Goal: Transaction & Acquisition: Download file/media

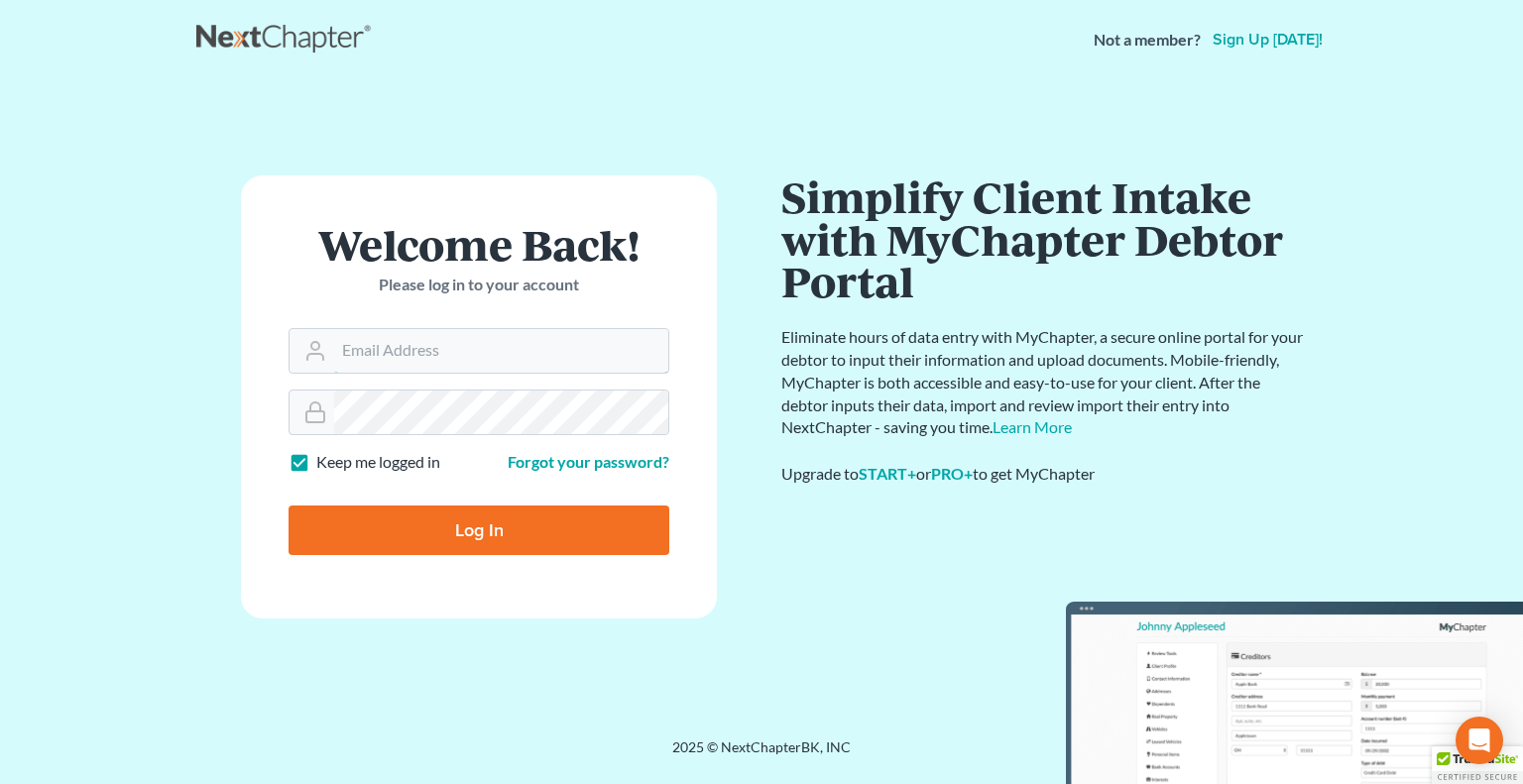
type input "[EMAIL_ADDRESS][DOMAIN_NAME]"
click at [466, 531] on input "Log In" at bounding box center [479, 530] width 381 height 50
type input "Thinking..."
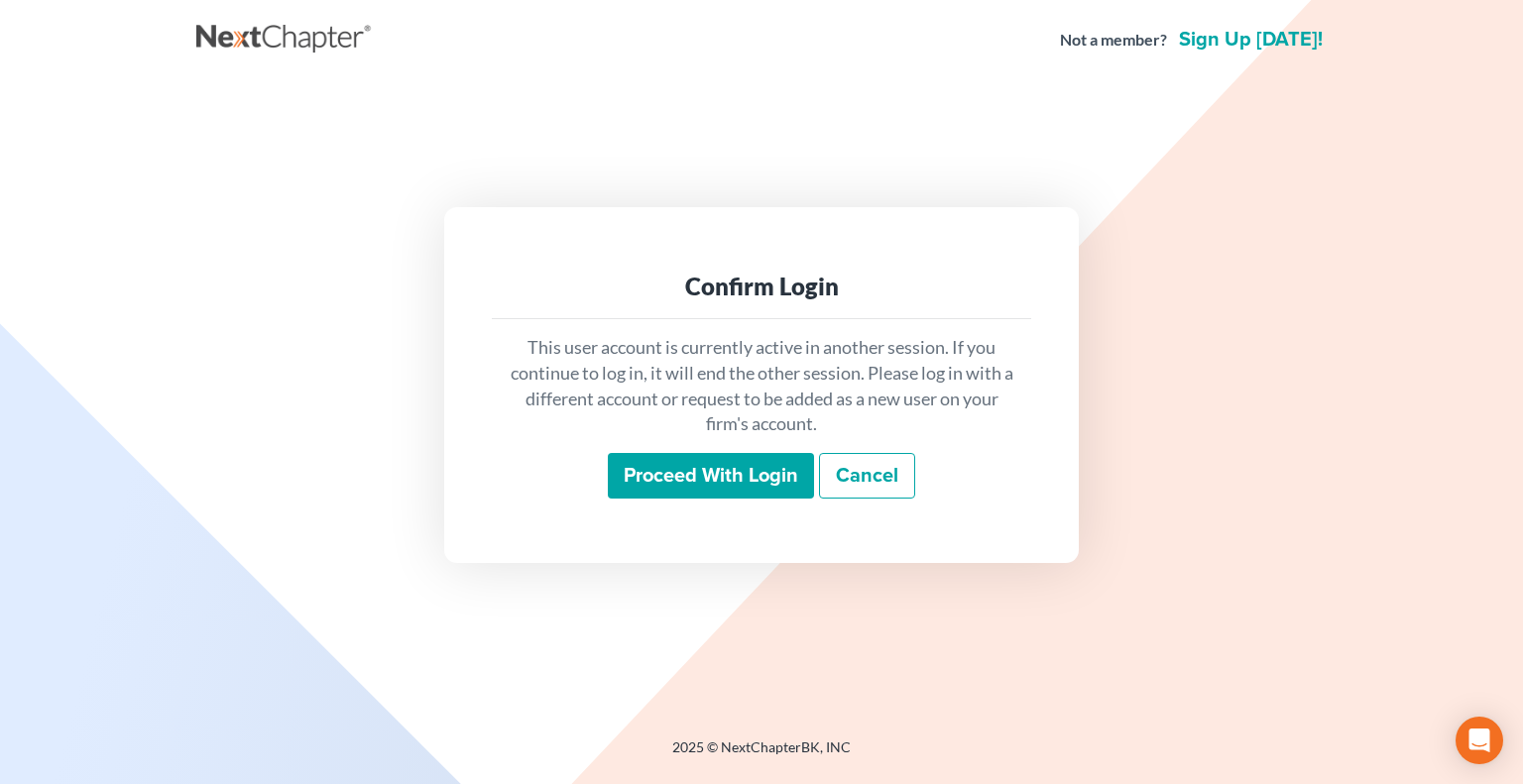
click at [759, 476] on input "Proceed with login" at bounding box center [711, 476] width 206 height 46
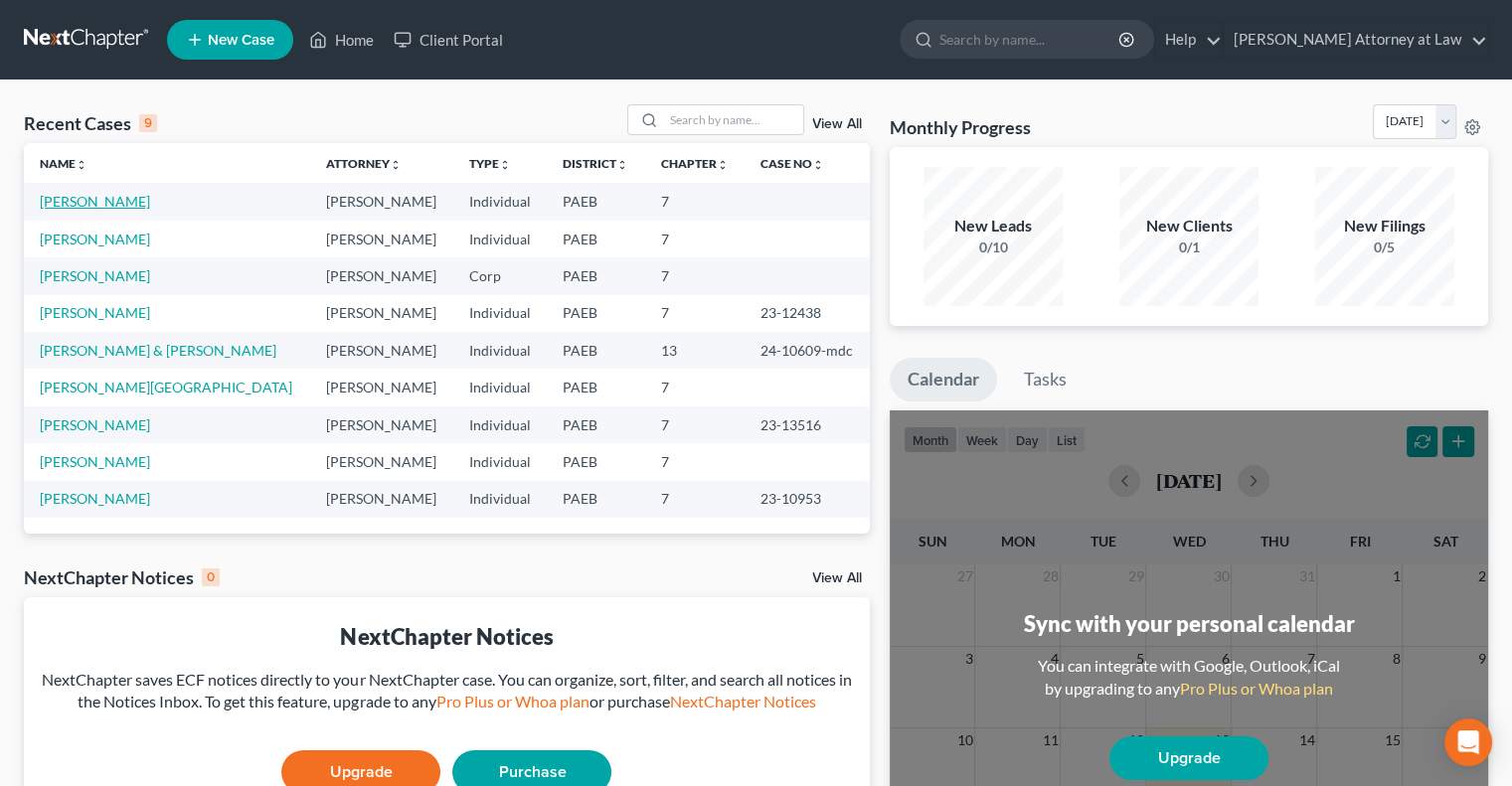
click at [101, 204] on link "Morales, Raul" at bounding box center [95, 201] width 110 height 17
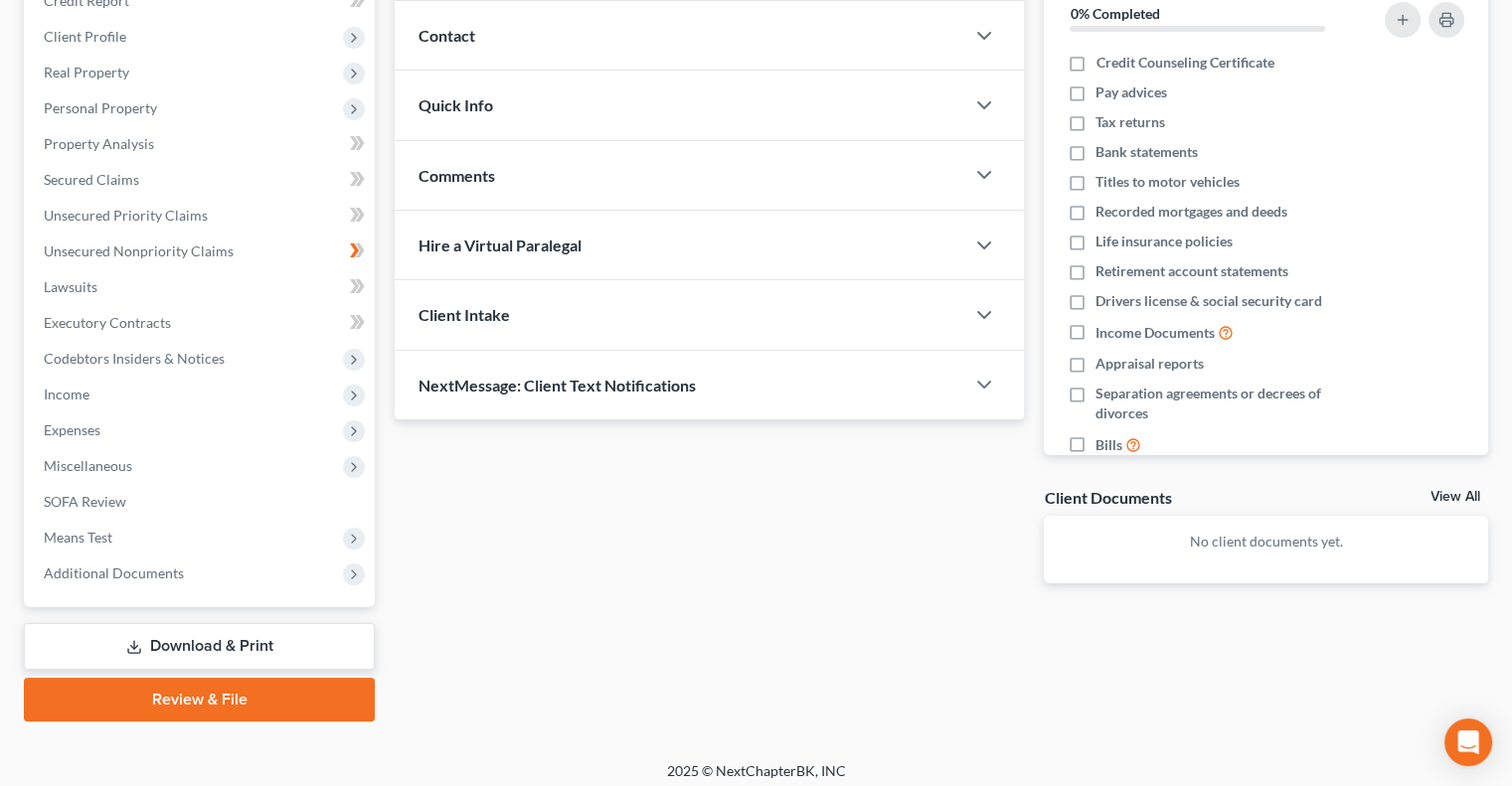
scroll to position [269, 0]
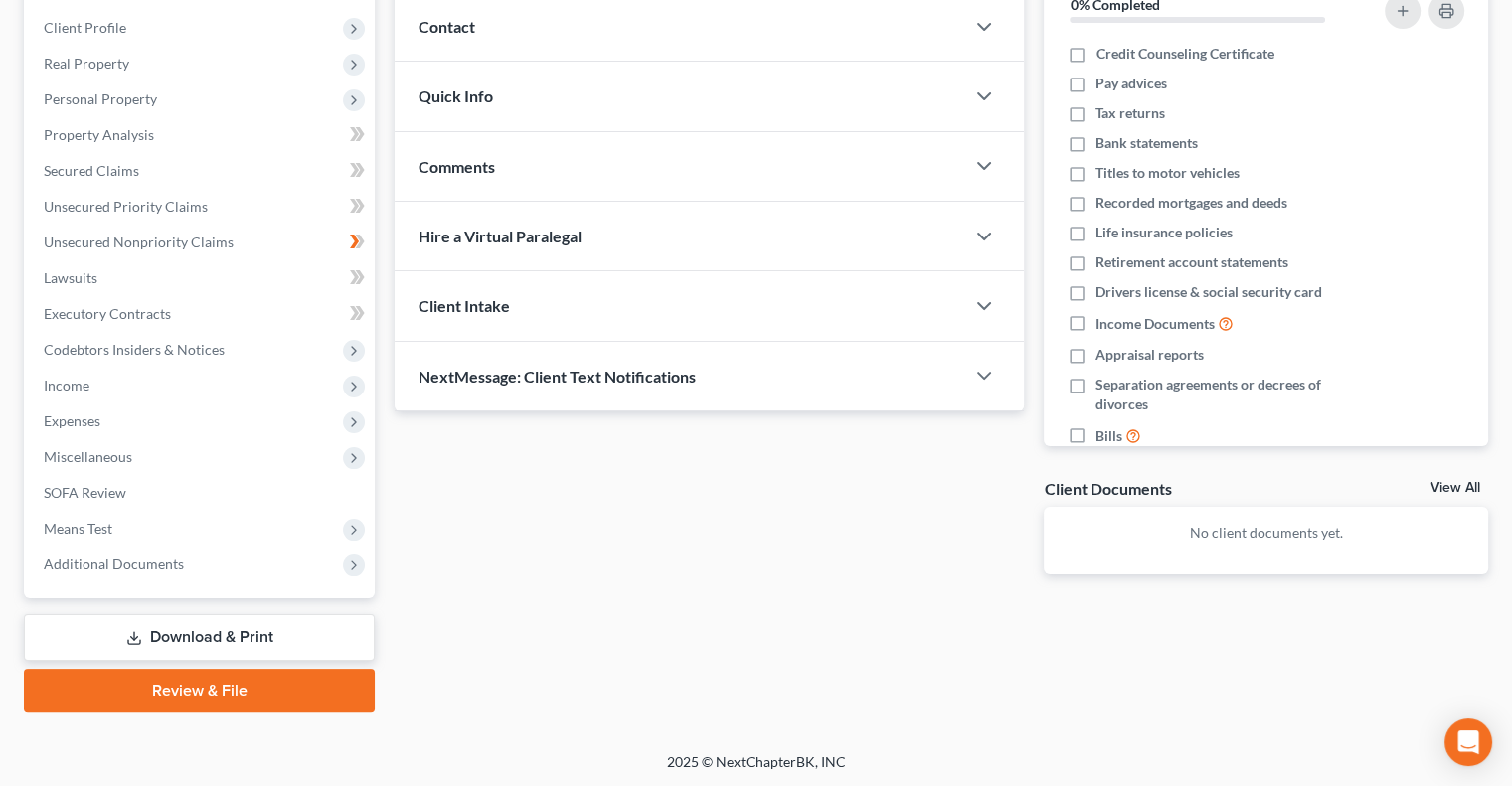
click at [219, 694] on link "Review & File" at bounding box center [199, 691] width 351 height 44
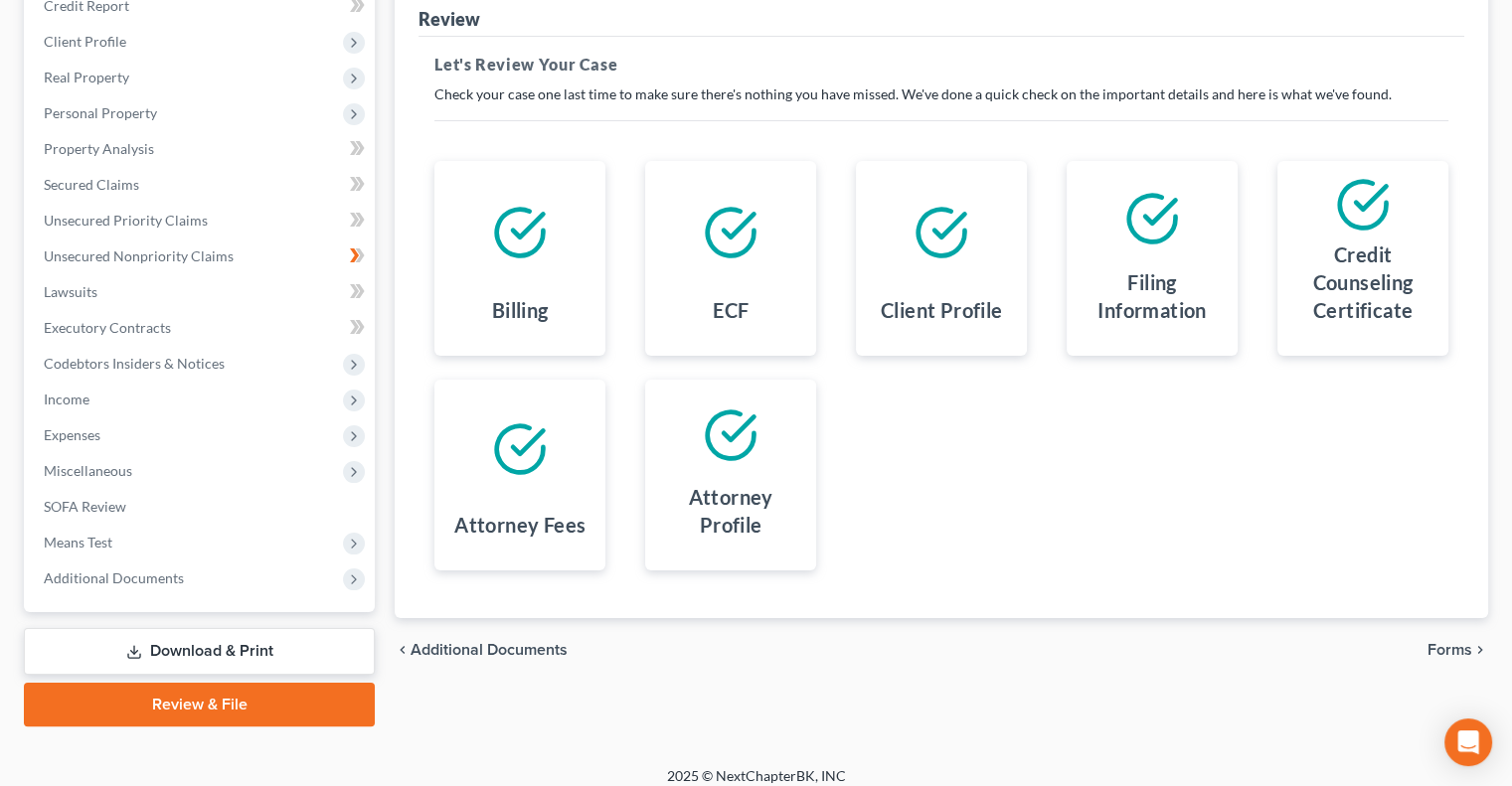
scroll to position [247, 0]
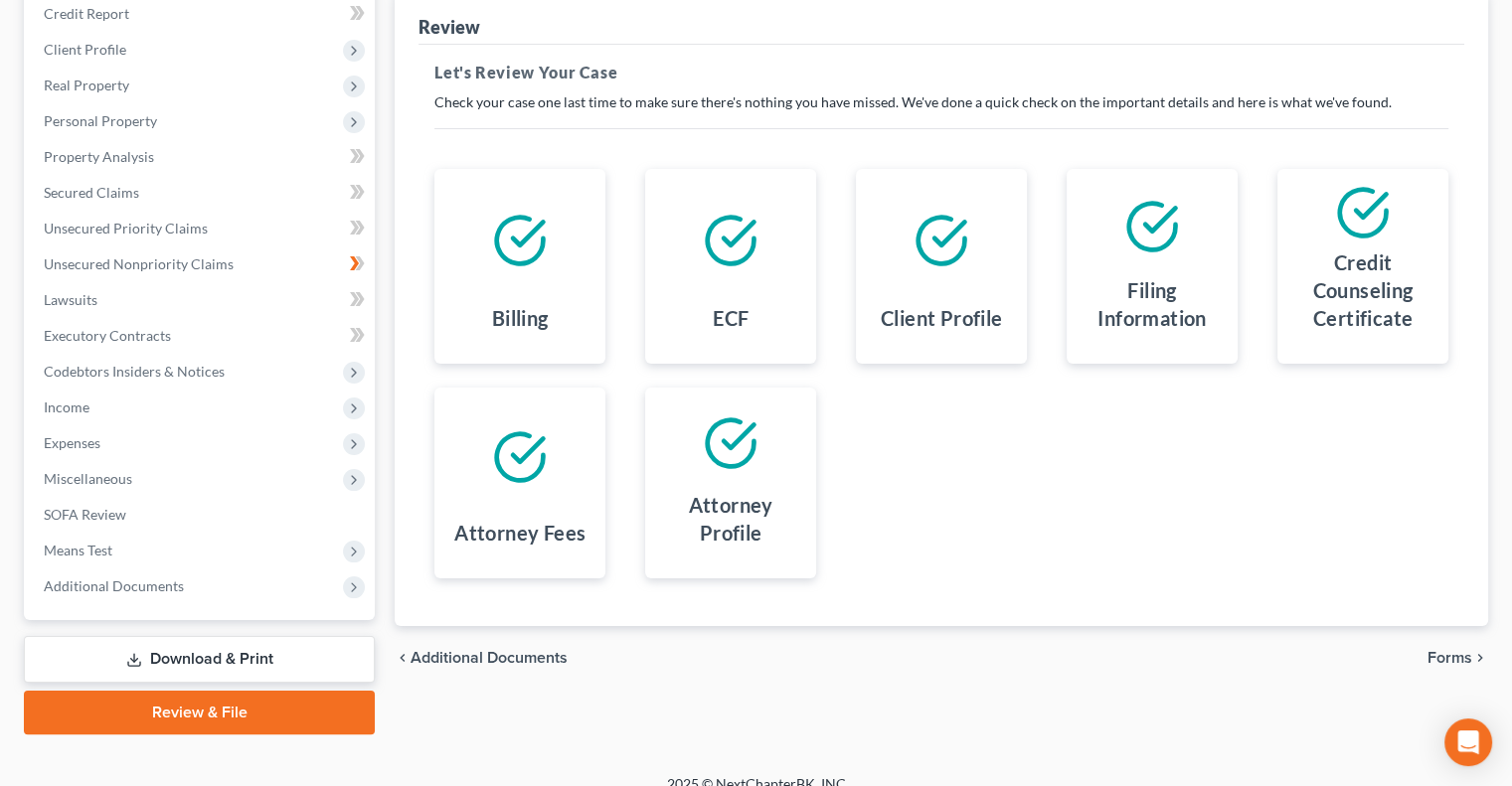
click at [205, 651] on link "Download & Print" at bounding box center [199, 659] width 351 height 47
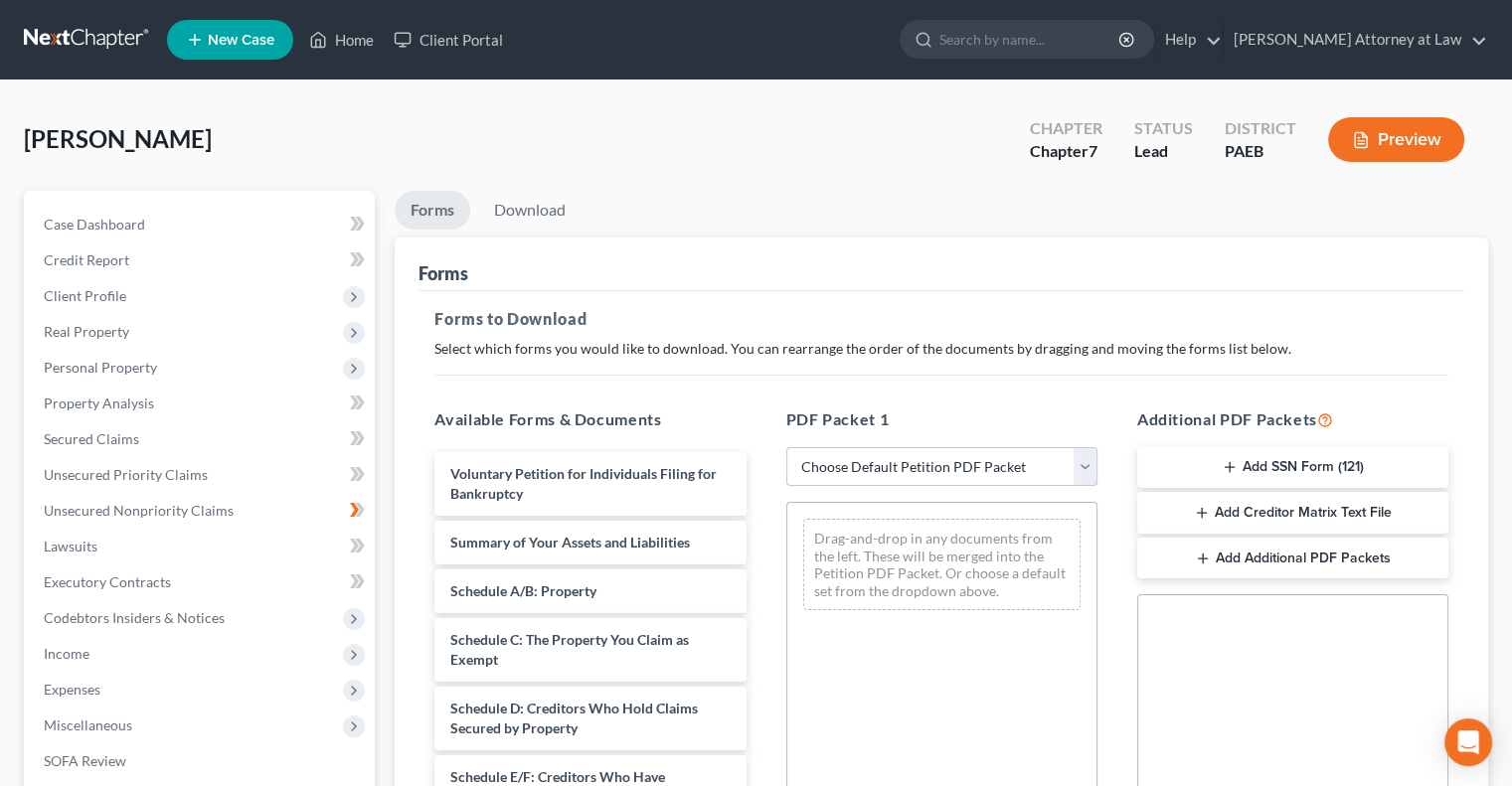
click at [1082, 469] on select "Choose Default Petition PDF Packet Complete Bankruptcy Petition (all forms and …" at bounding box center [941, 467] width 311 height 40
select select "0"
click at [786, 447] on select "Choose Default Petition PDF Packet Complete Bankruptcy Petition (all forms and …" at bounding box center [941, 467] width 311 height 40
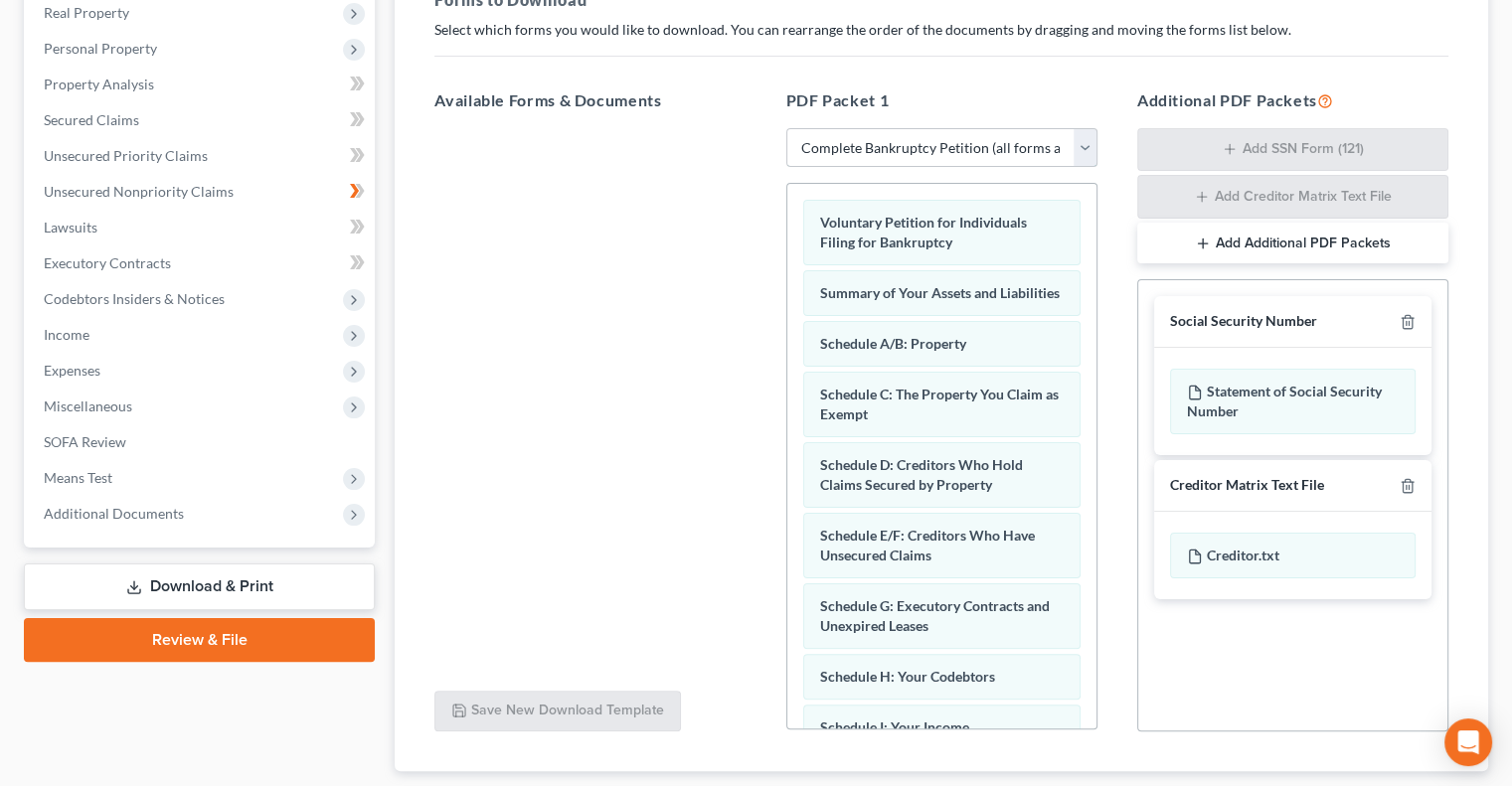
scroll to position [441, 0]
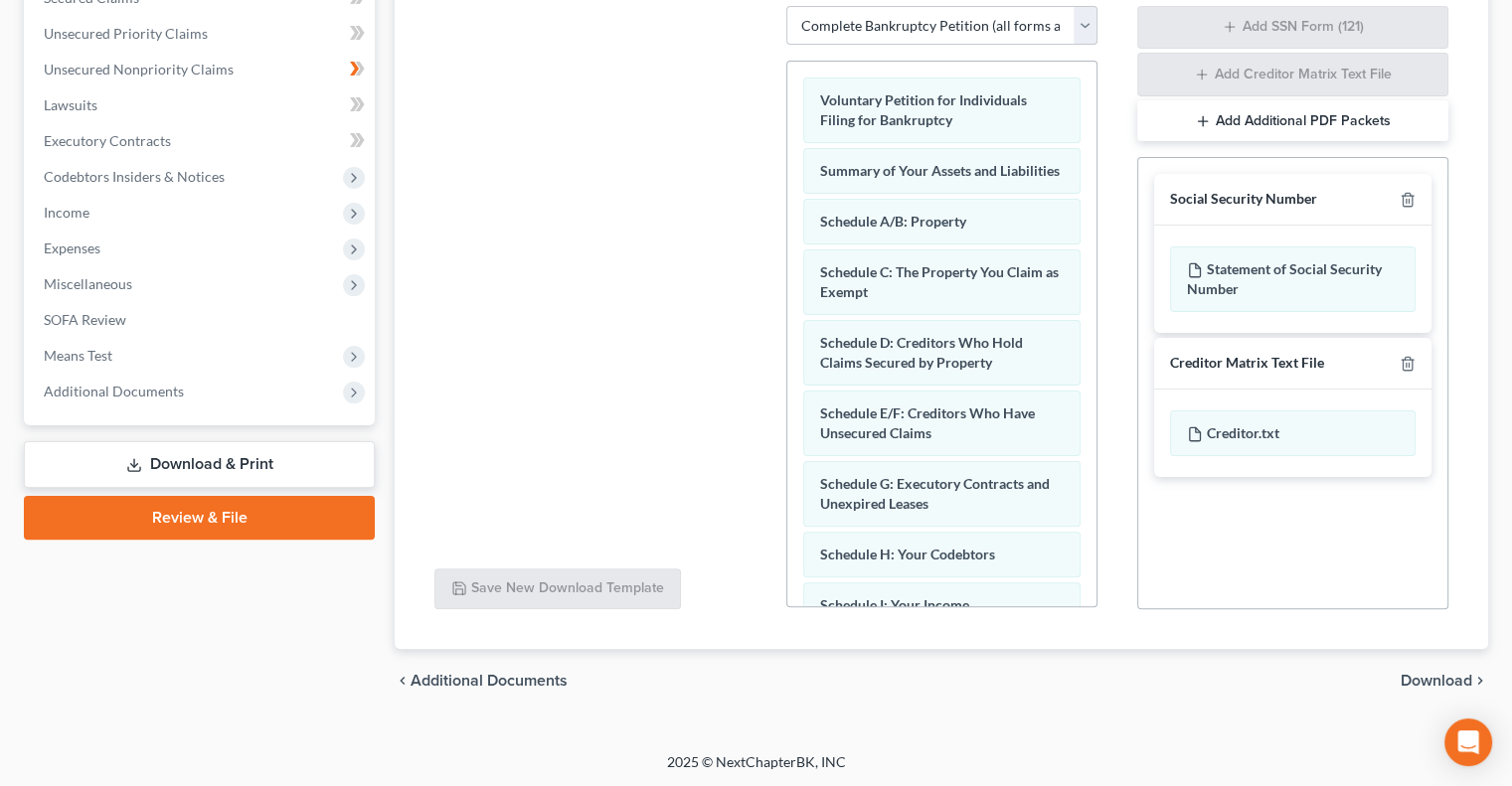
click at [1451, 683] on span "Download" at bounding box center [1437, 681] width 72 height 16
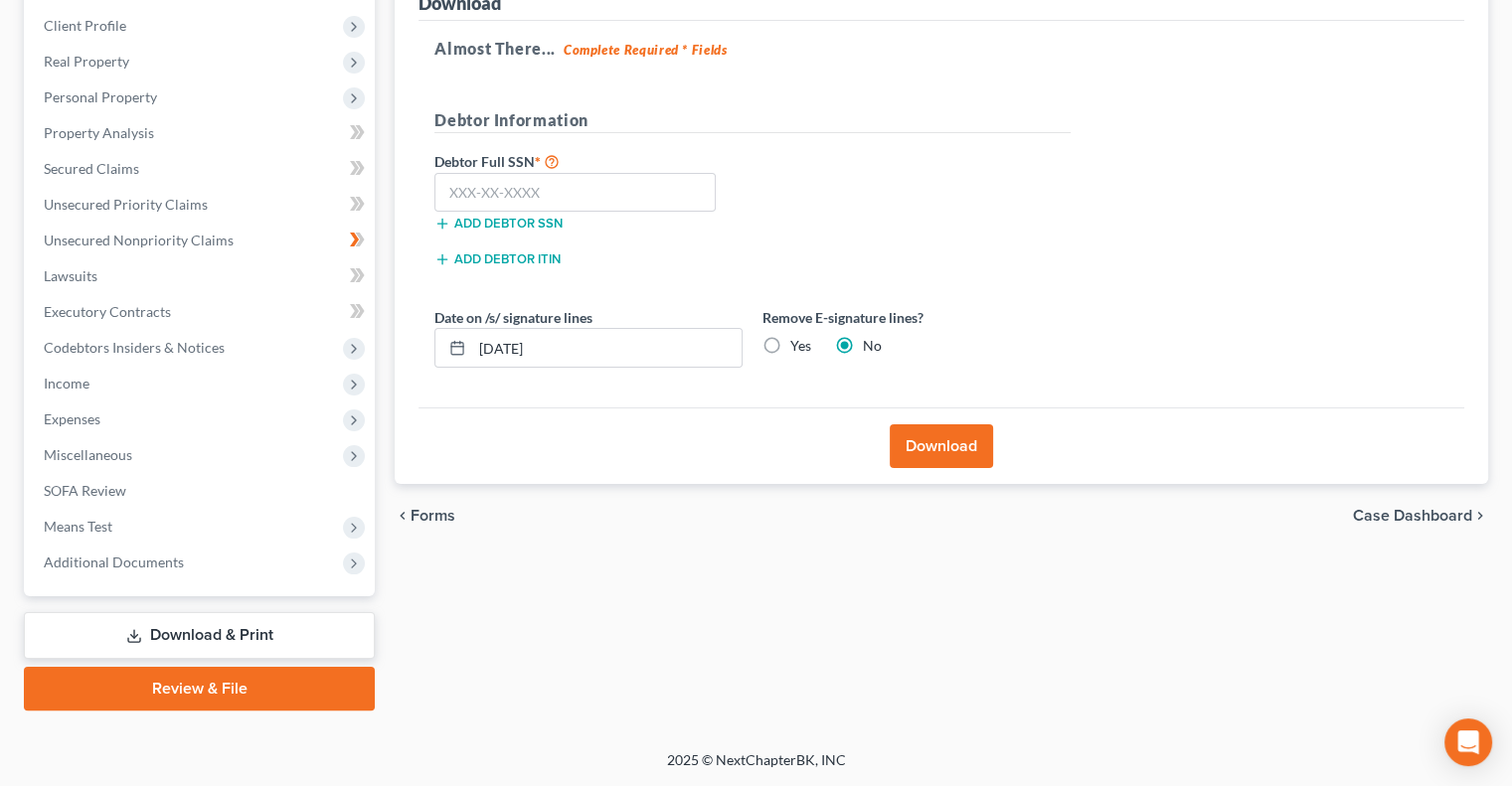
scroll to position [269, 0]
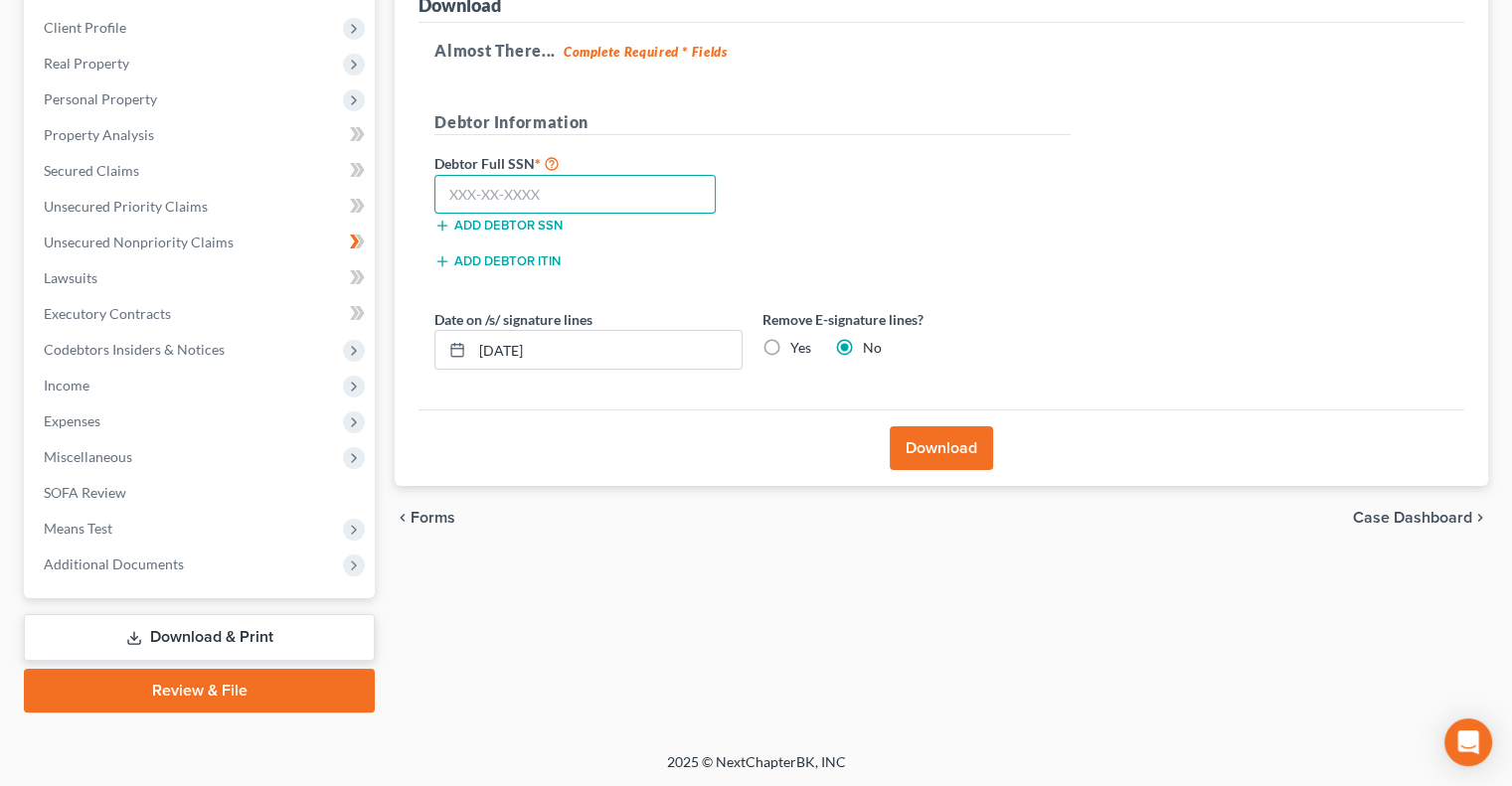
click at [495, 192] on input "text" at bounding box center [576, 195] width 282 height 40
type input "182-84-8707"
click at [957, 456] on button "Download" at bounding box center [941, 448] width 103 height 44
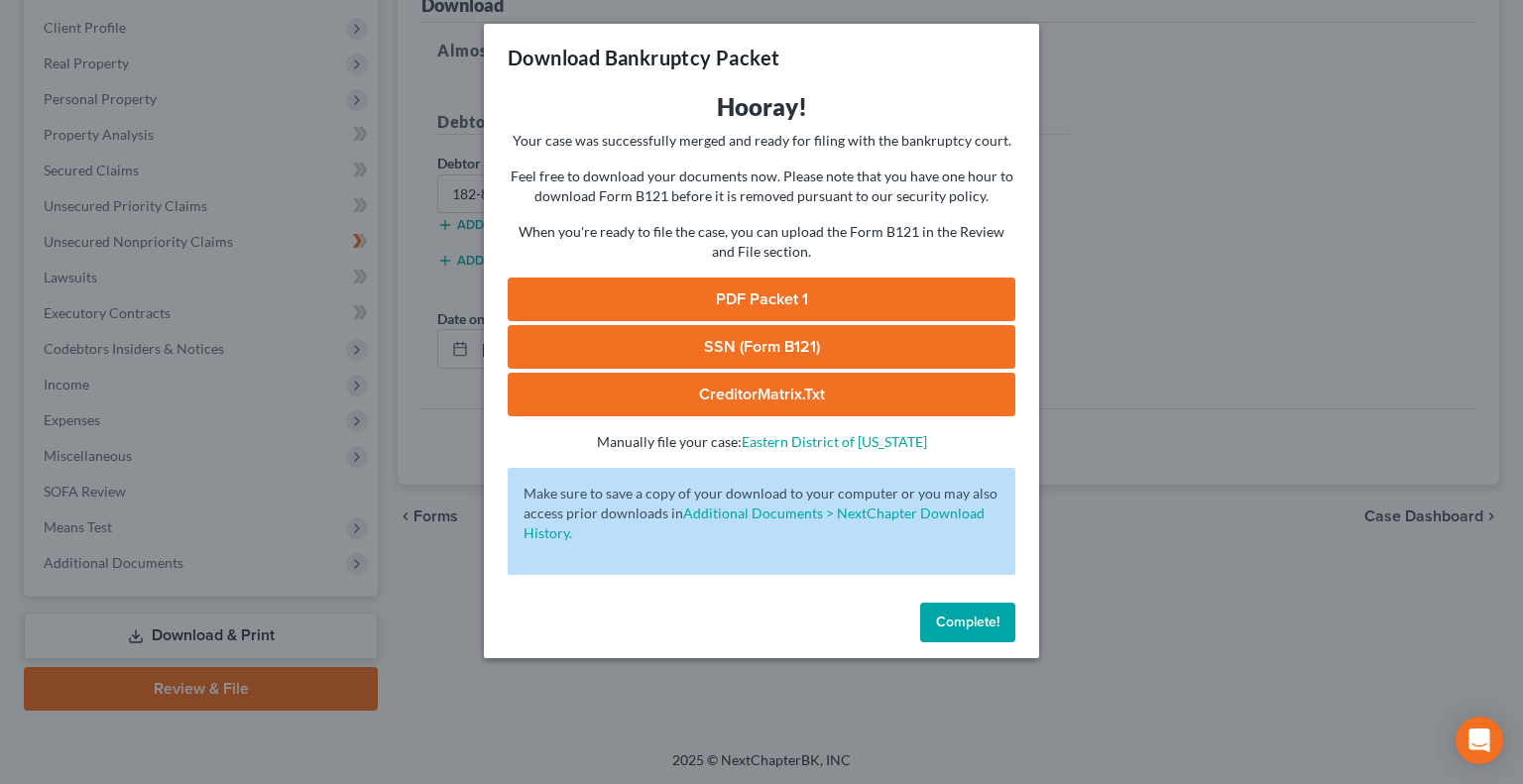
click at [789, 296] on link "PDF Packet 1" at bounding box center [761, 300] width 507 height 44
click at [984, 632] on button "Complete!" at bounding box center [968, 623] width 96 height 40
